Goal: Information Seeking & Learning: Learn about a topic

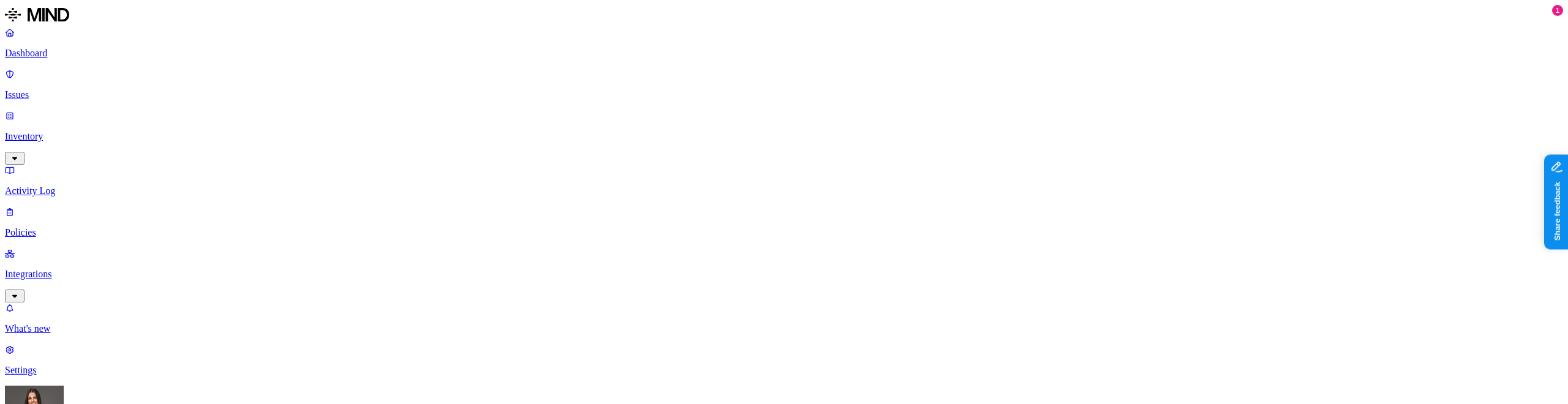
click at [84, 89] on p "Issues" at bounding box center [784, 95] width 1559 height 11
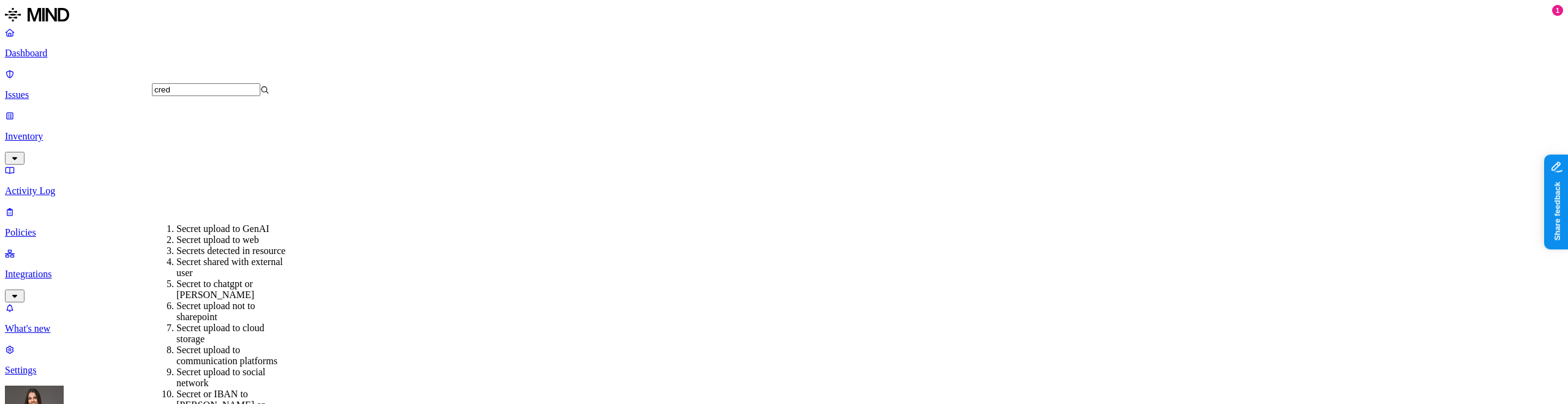
scroll to position [10, 0]
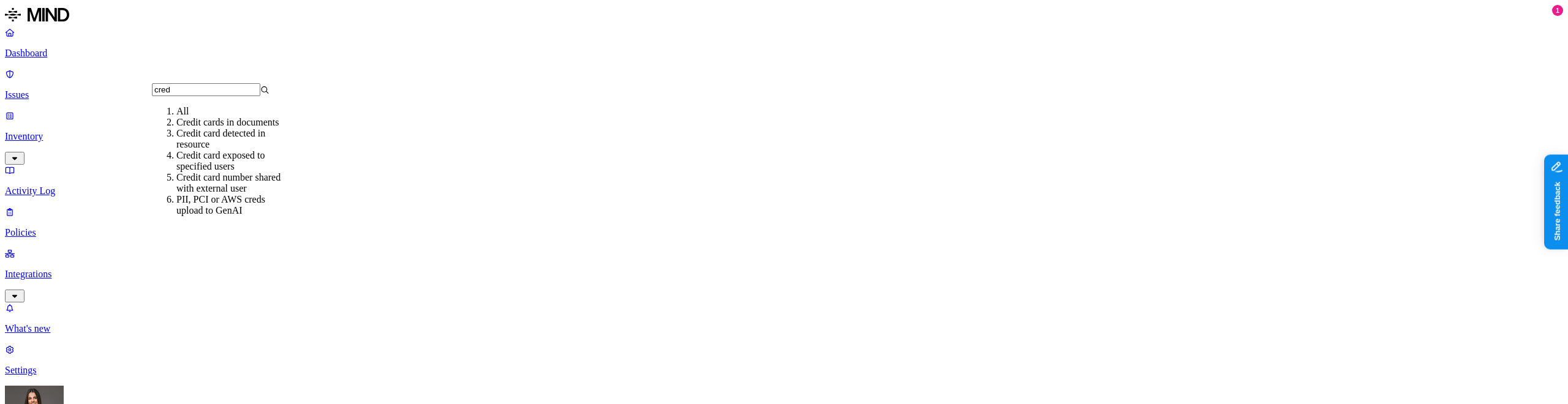
type input "cred"
click at [266, 150] on div "Credit card detected in resource" at bounding box center [235, 139] width 117 height 22
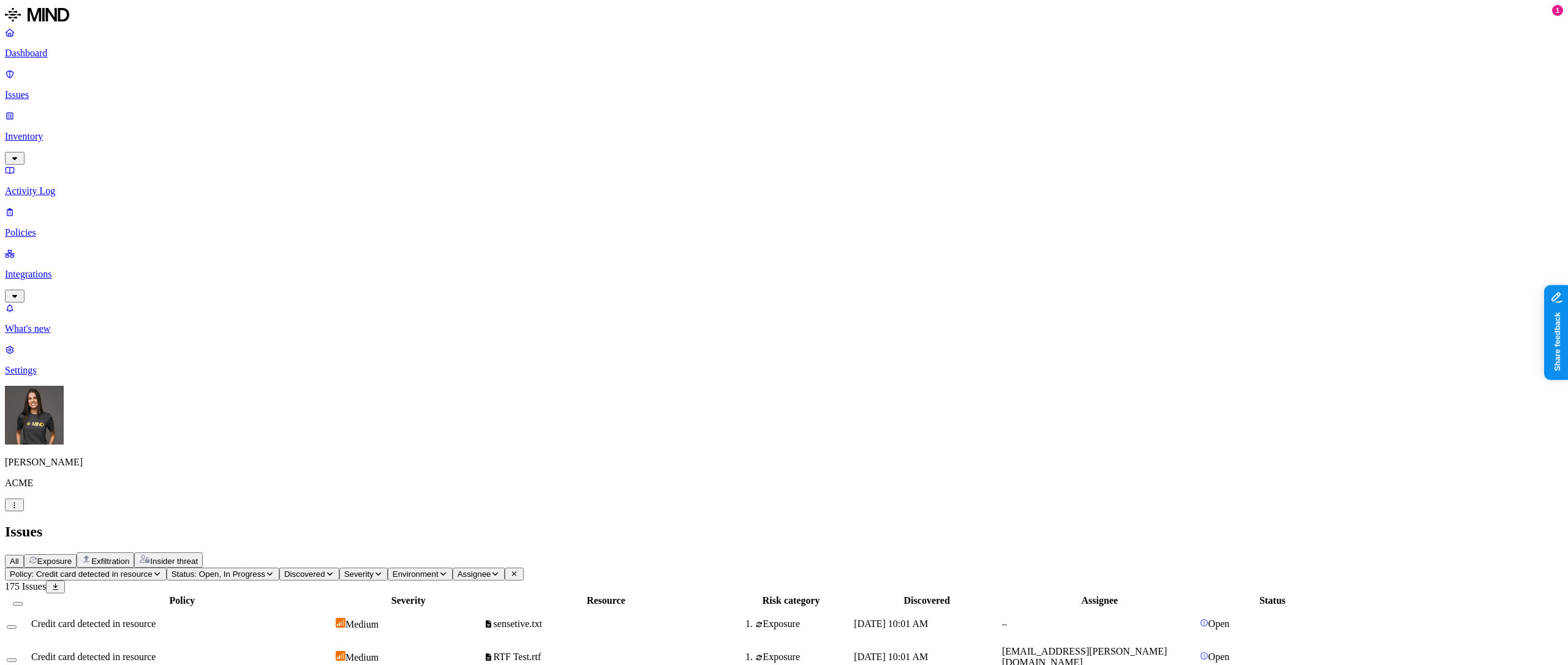
click at [1198, 641] on td "[EMAIL_ADDRESS][PERSON_NAME][DOMAIN_NAME]" at bounding box center [1099, 657] width 197 height 32
click at [72, 557] on span "Exposure" at bounding box center [54, 562] width 34 height 9
